Goal: Find specific page/section: Find specific page/section

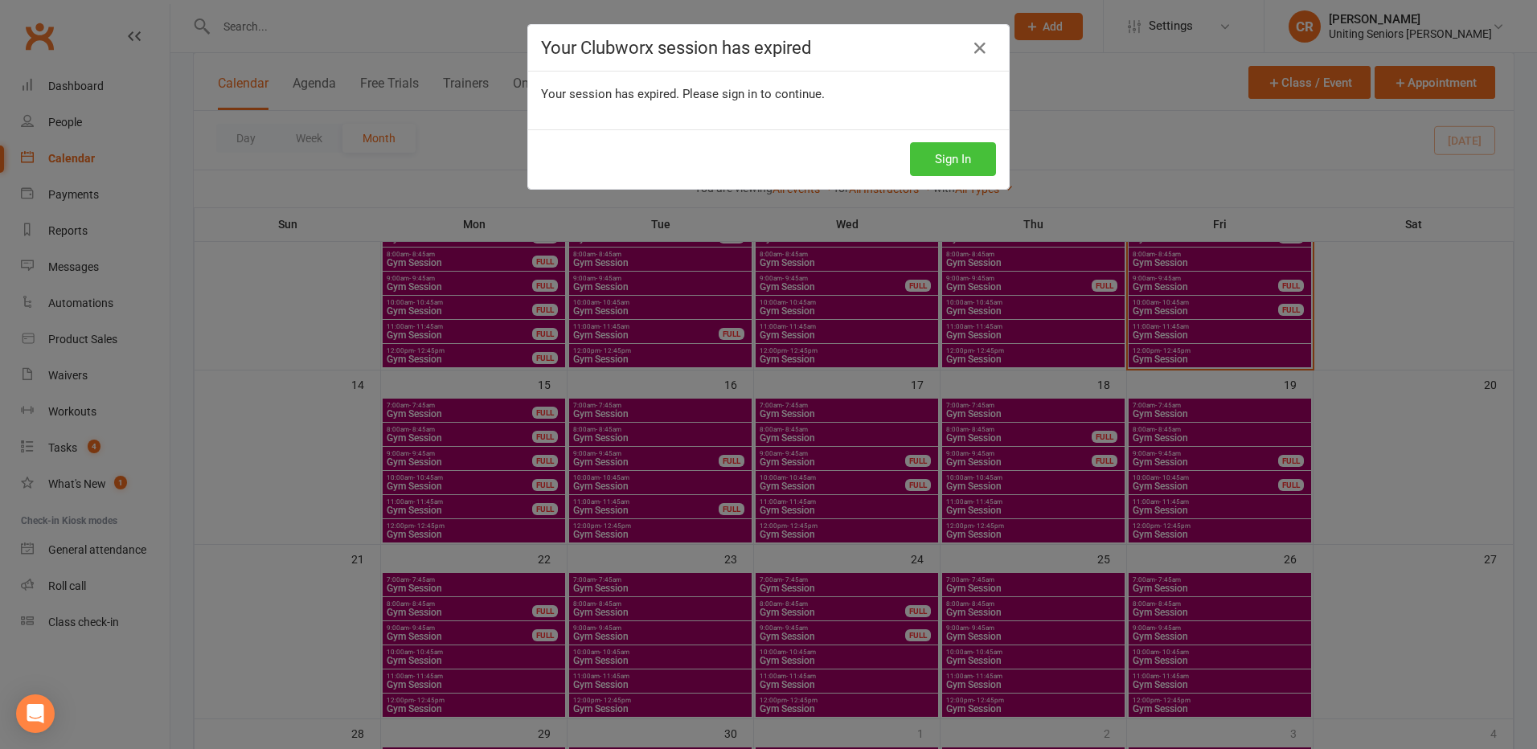
click at [953, 154] on button "Sign In" at bounding box center [953, 159] width 86 height 34
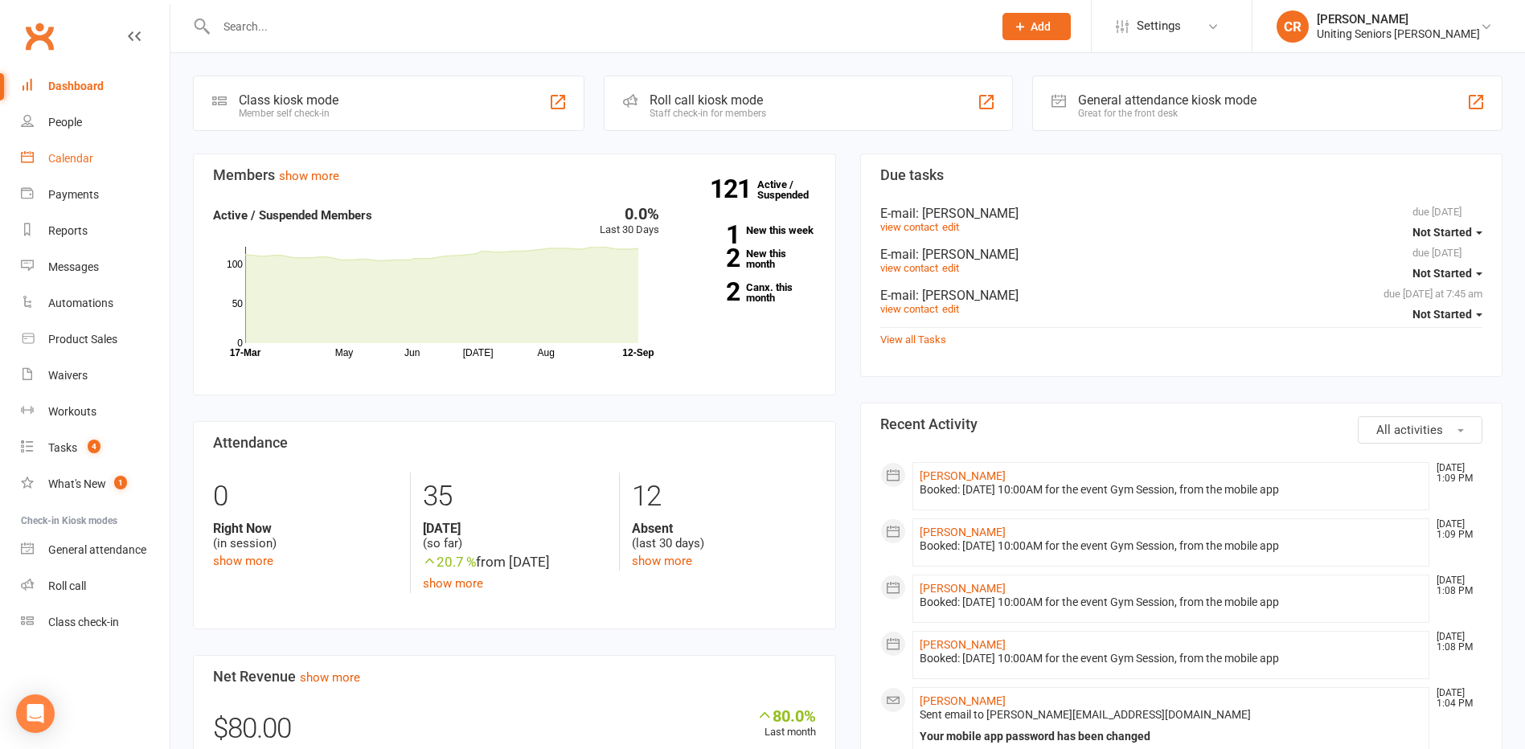
click at [60, 157] on div "Calendar" at bounding box center [70, 158] width 45 height 13
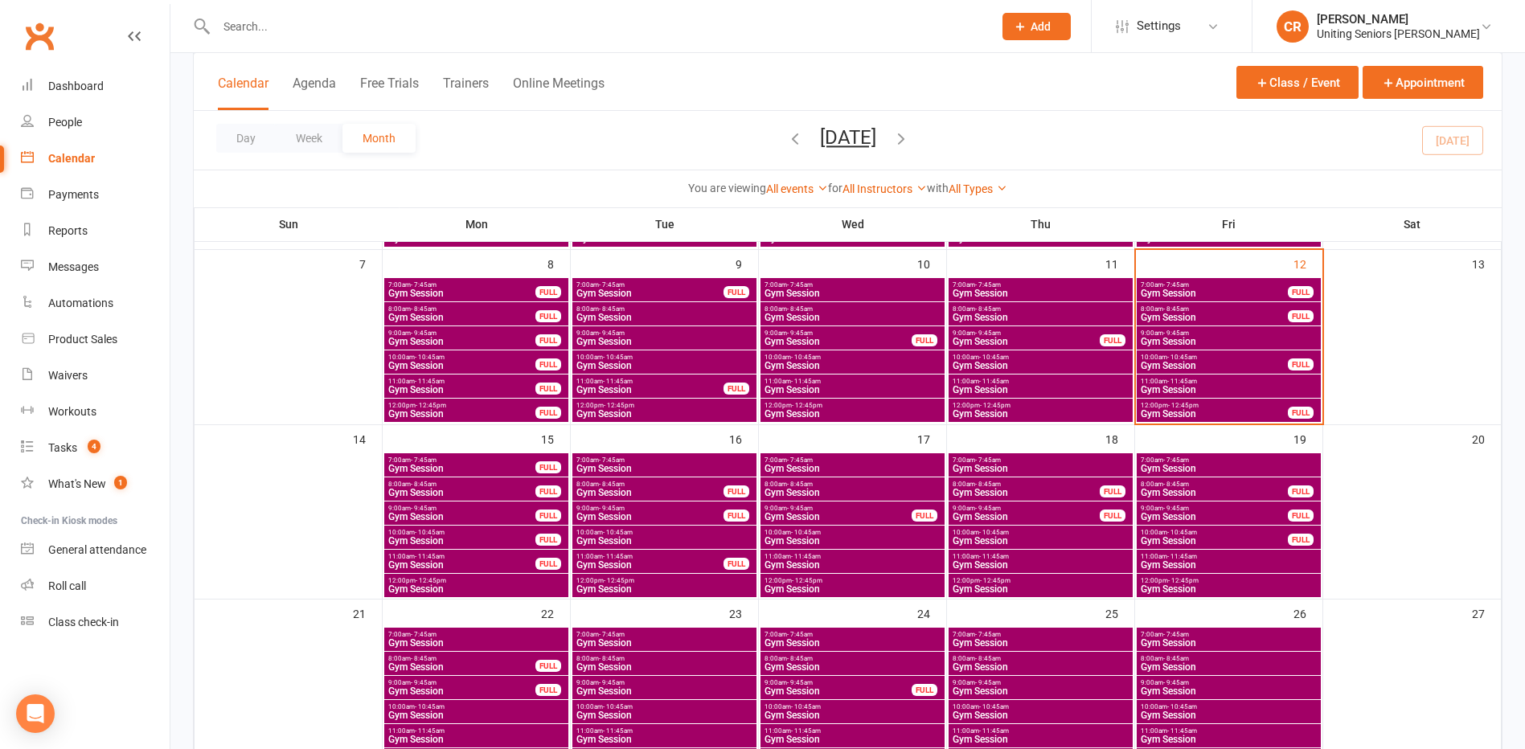
scroll to position [322, 0]
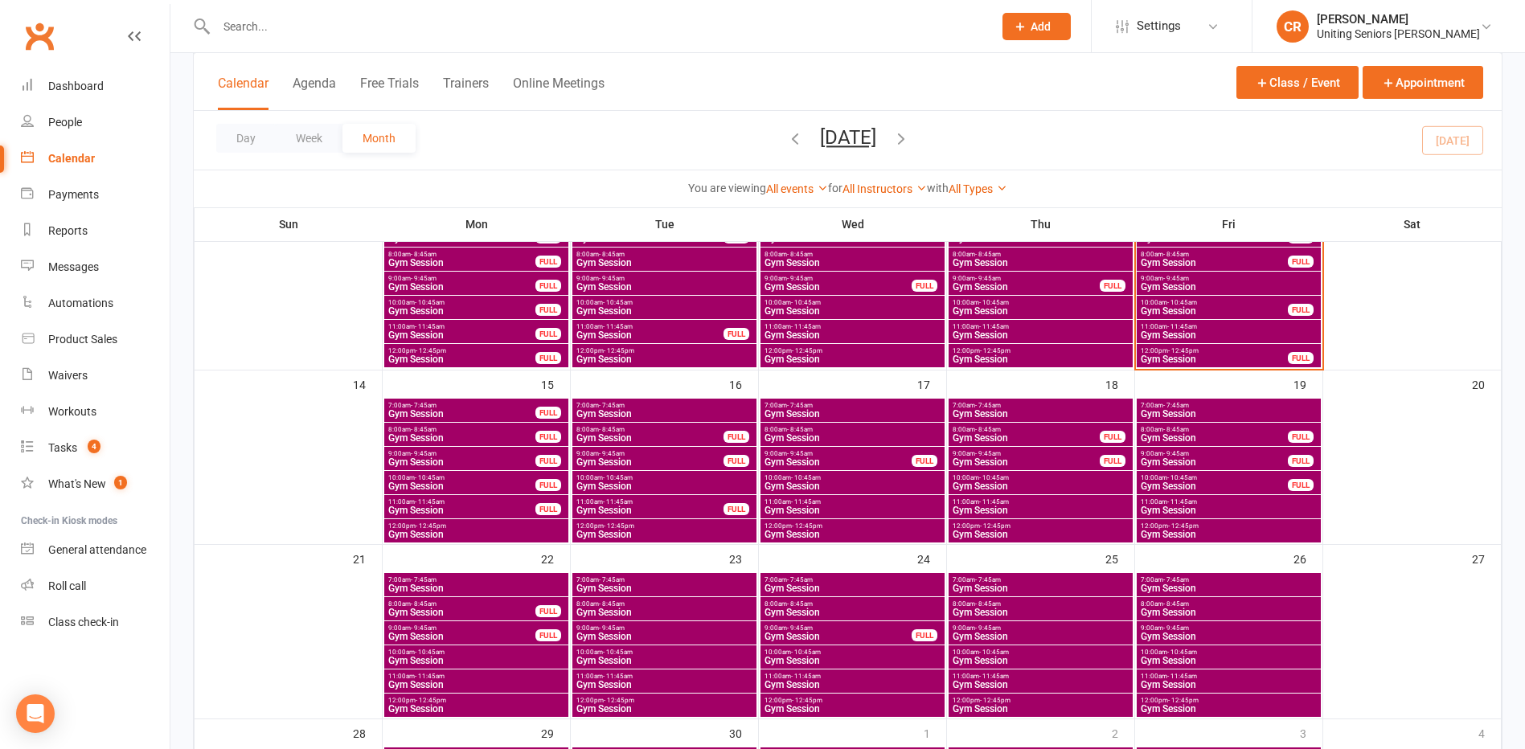
click at [448, 483] on span "Gym Session" at bounding box center [461, 486] width 149 height 10
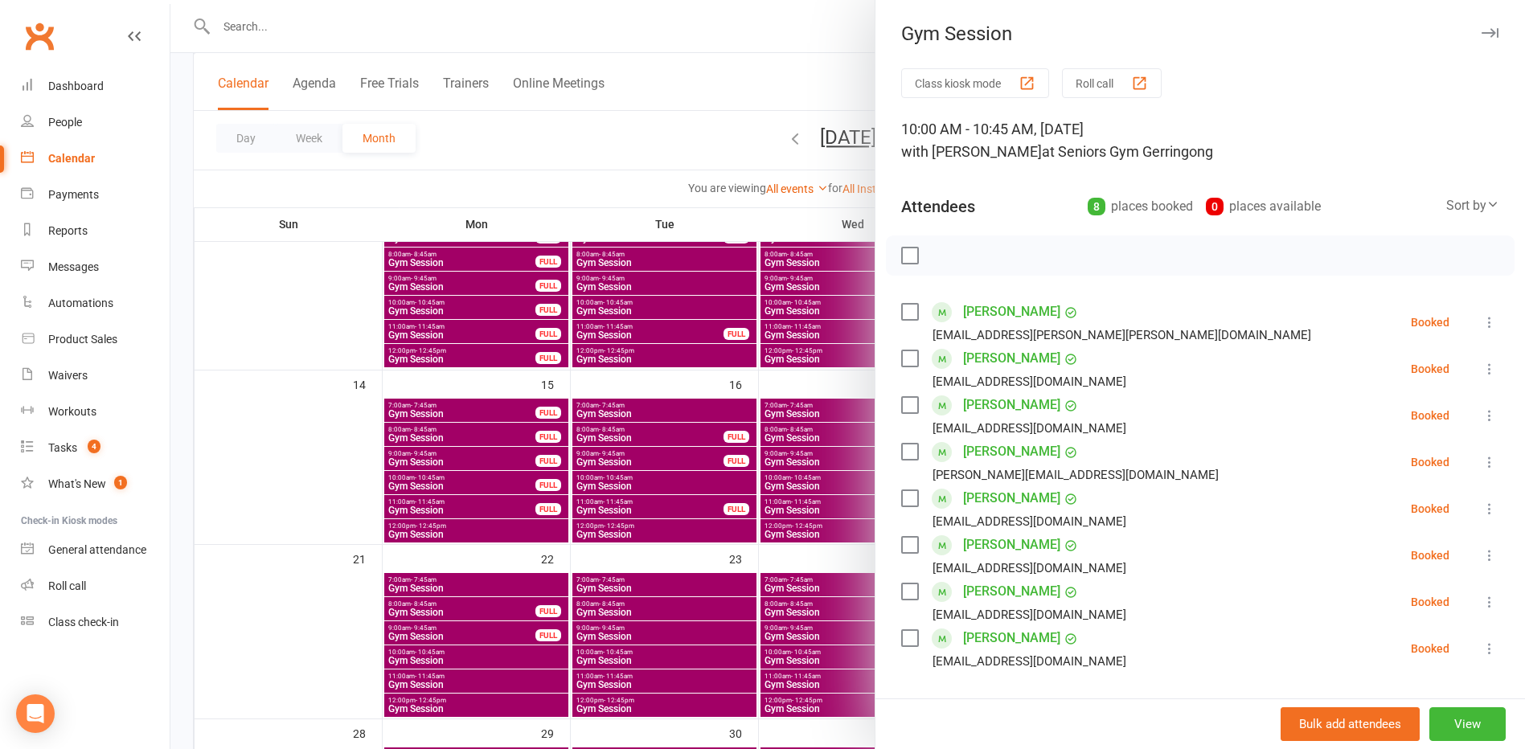
click at [461, 506] on div at bounding box center [847, 374] width 1354 height 749
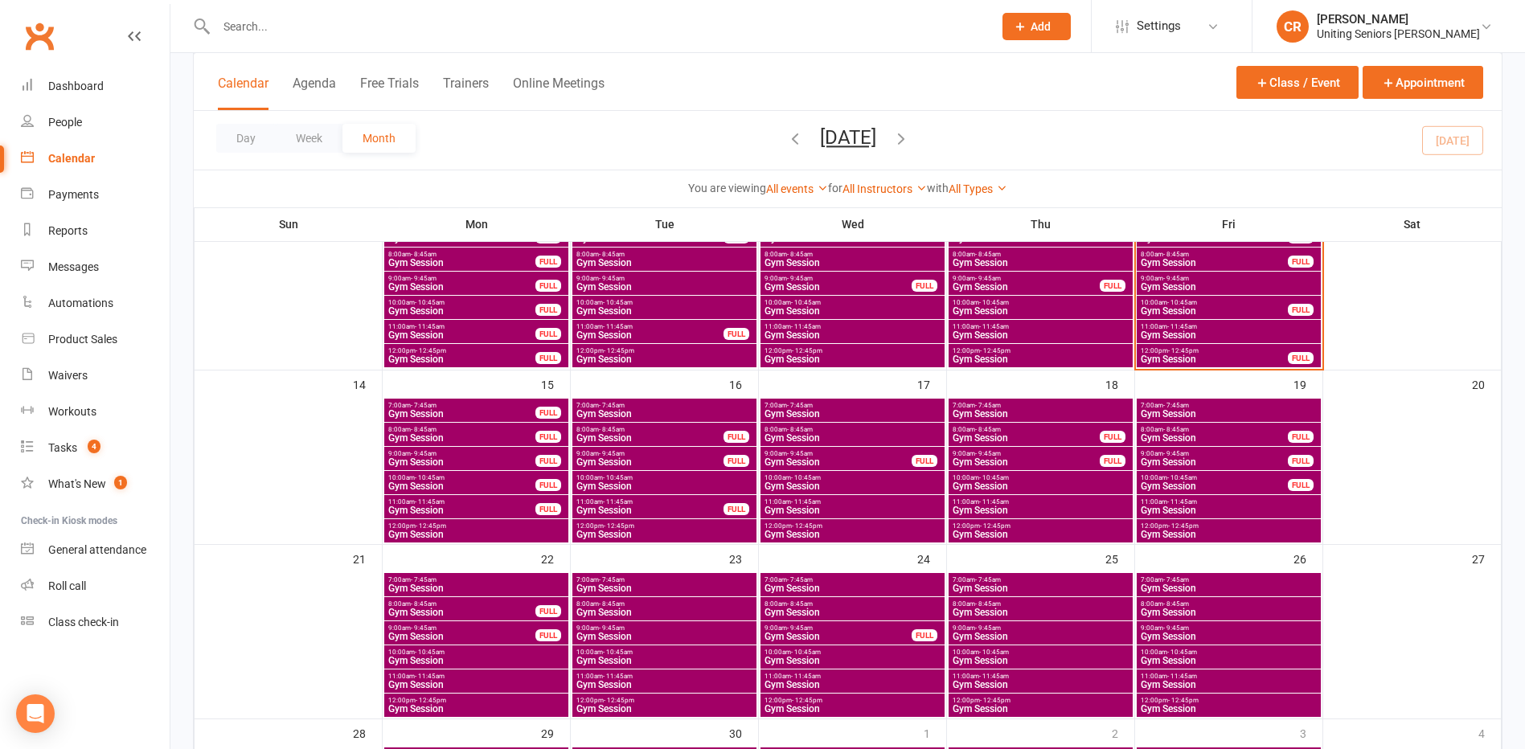
click at [461, 502] on span "11:00am - 11:45am" at bounding box center [461, 501] width 149 height 7
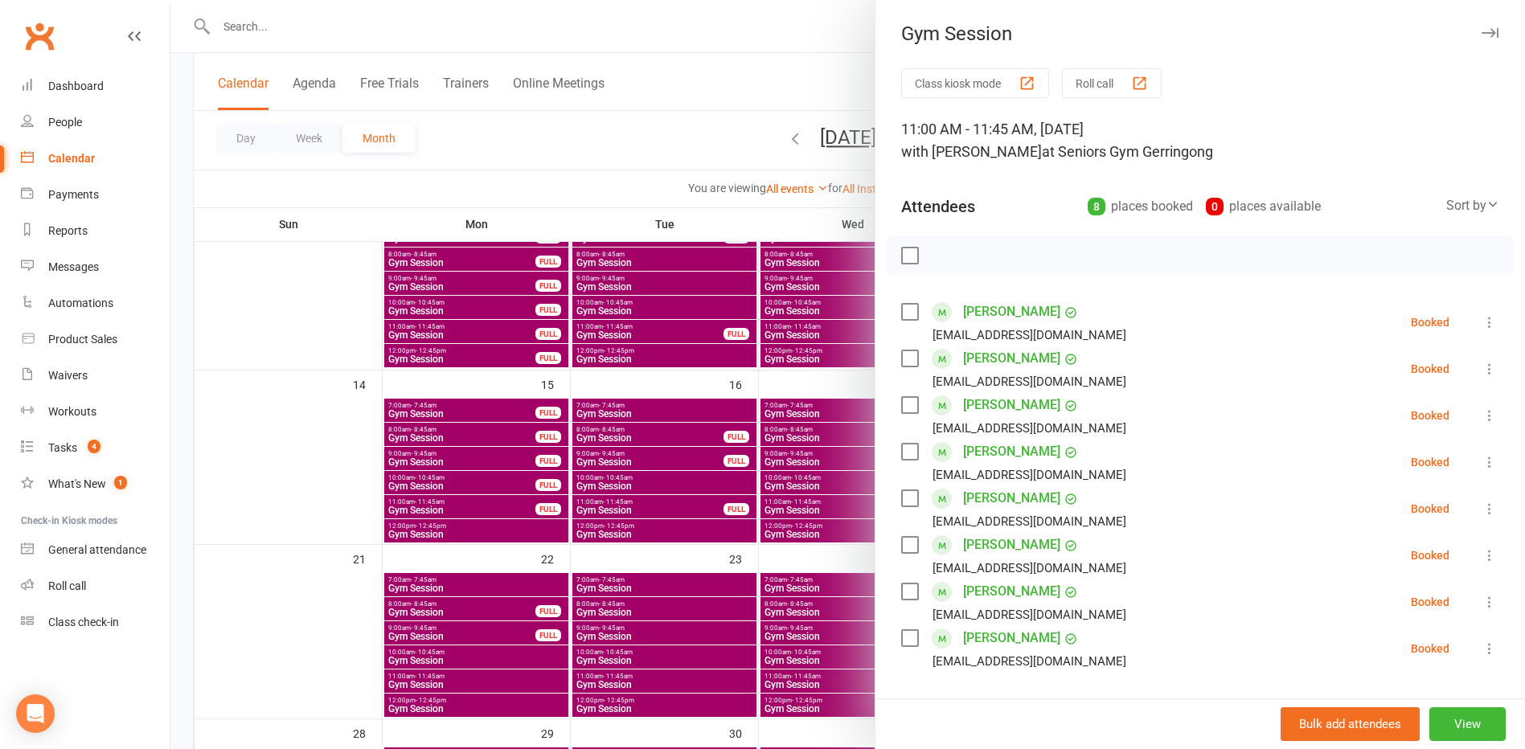
click at [990, 317] on link "Kim Burman" at bounding box center [1011, 312] width 97 height 26
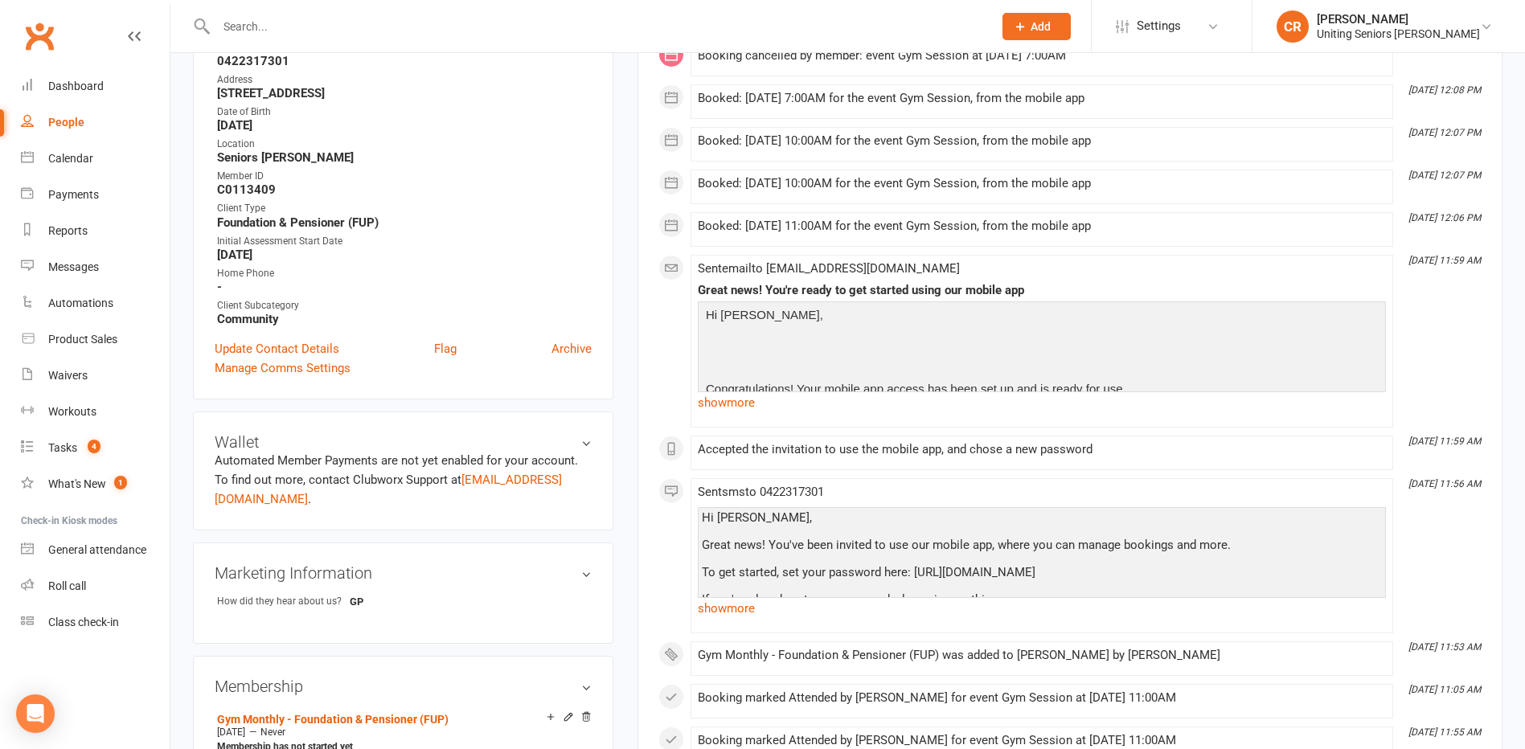
scroll to position [563, 0]
